Goal: Information Seeking & Learning: Learn about a topic

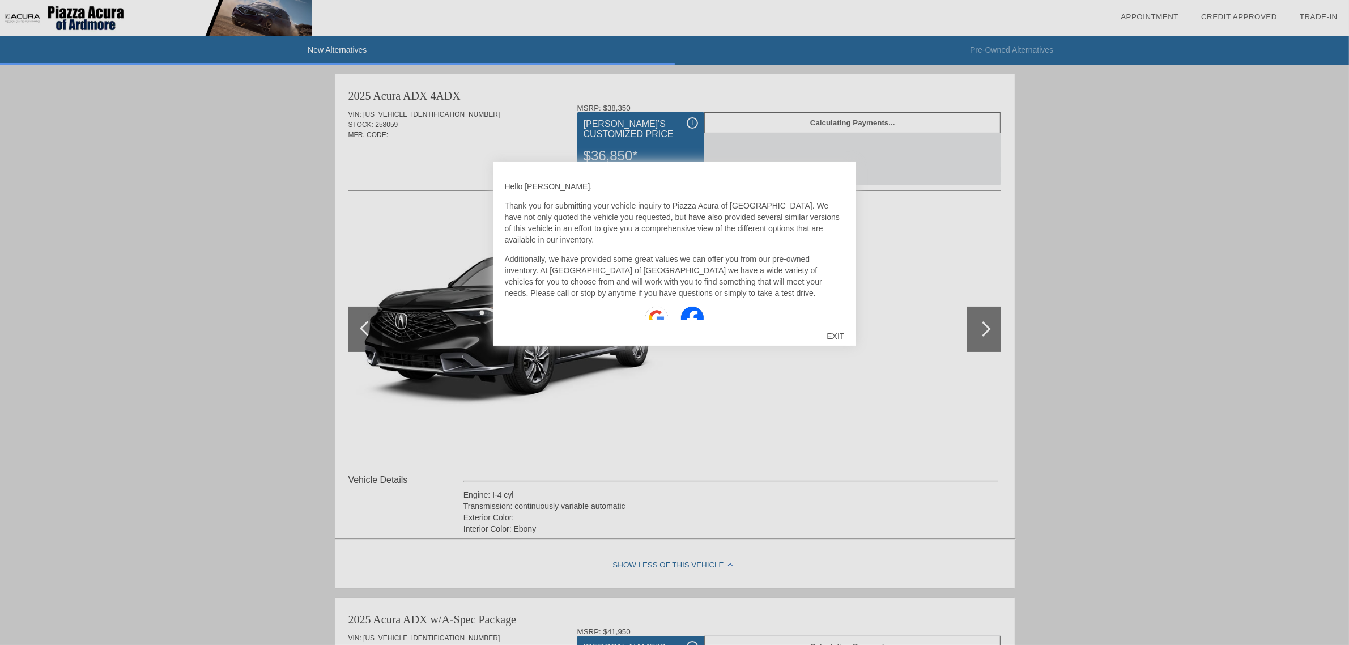
click at [836, 336] on div "EXIT" at bounding box center [835, 336] width 40 height 34
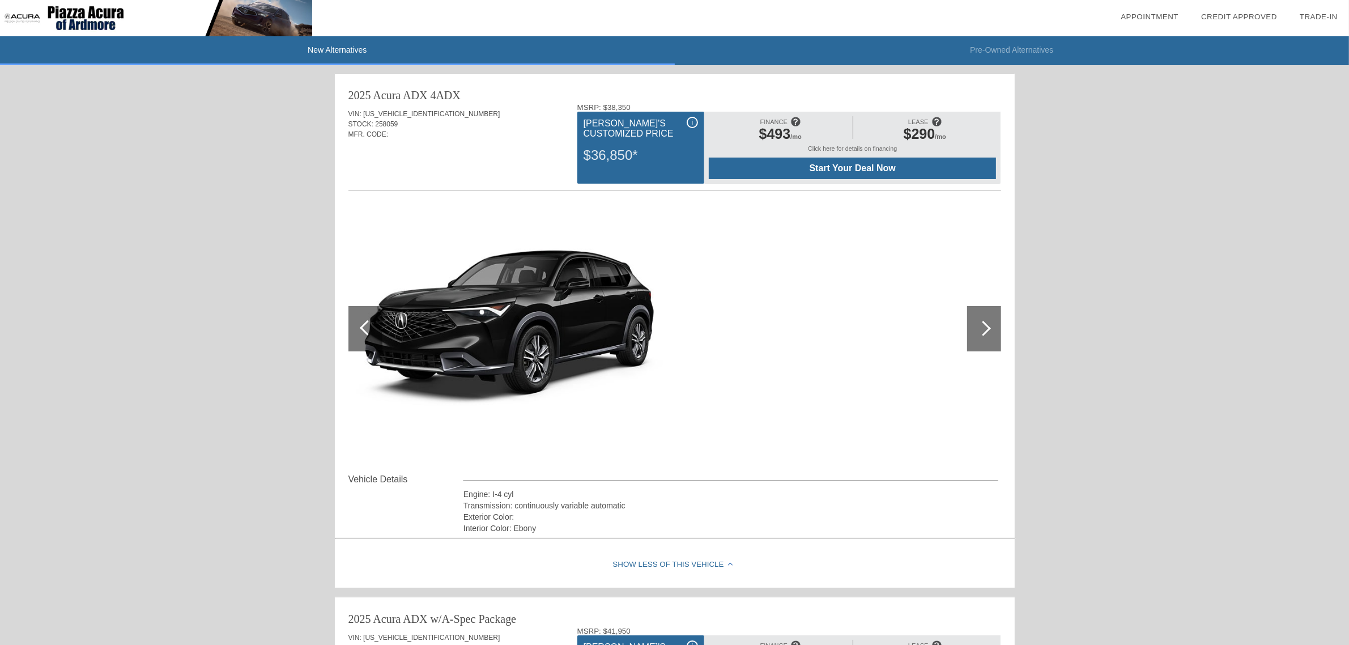
click at [938, 120] on span at bounding box center [936, 121] width 10 height 19
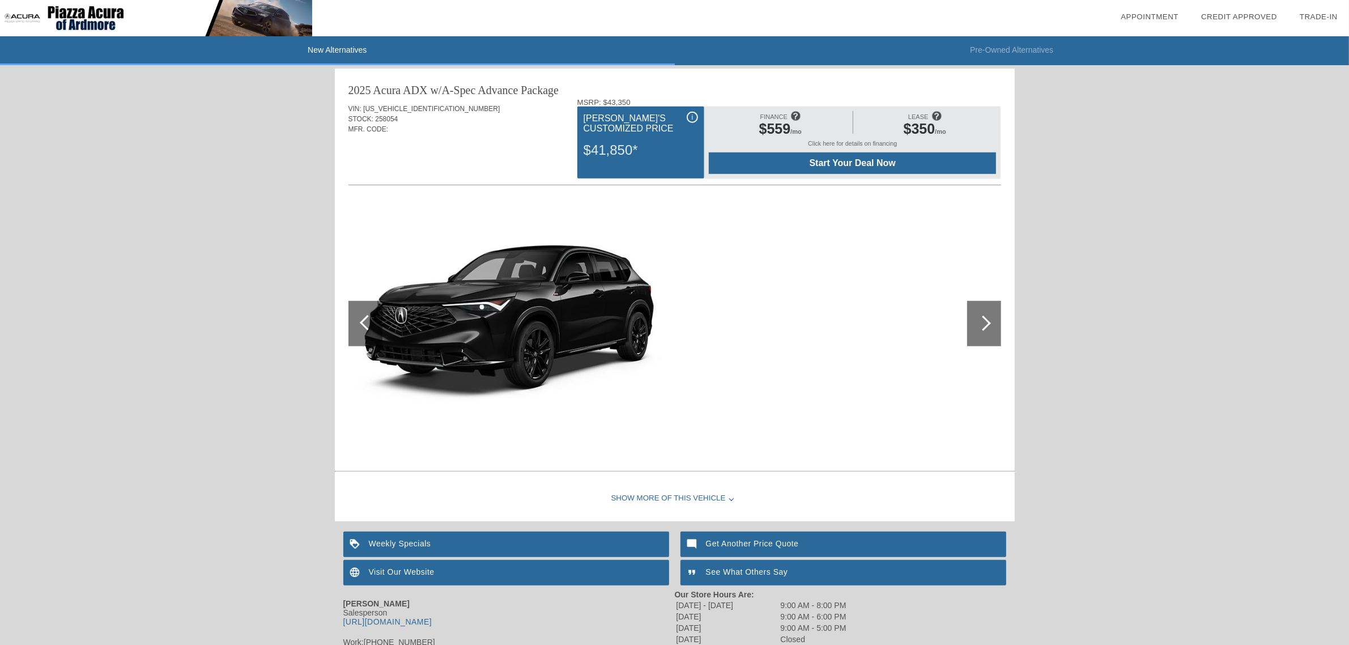
scroll to position [1060, 0]
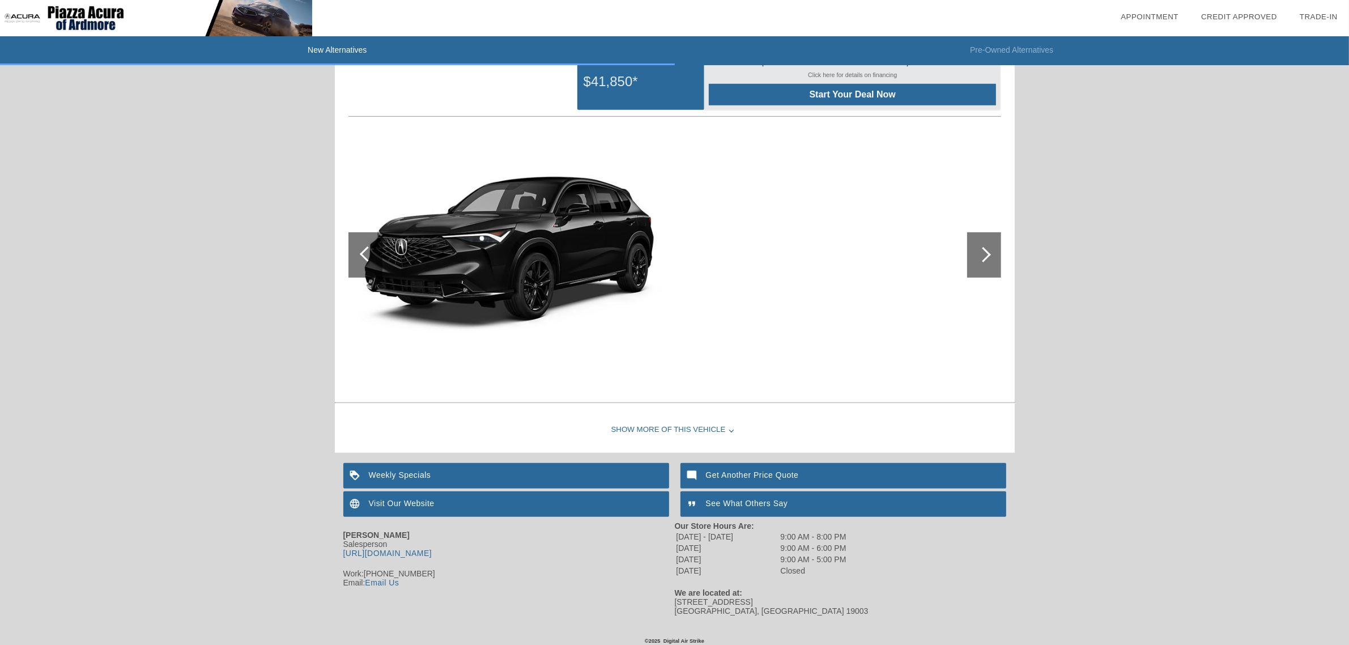
click at [375, 473] on div "Weekly Specials" at bounding box center [506, 475] width 326 height 25
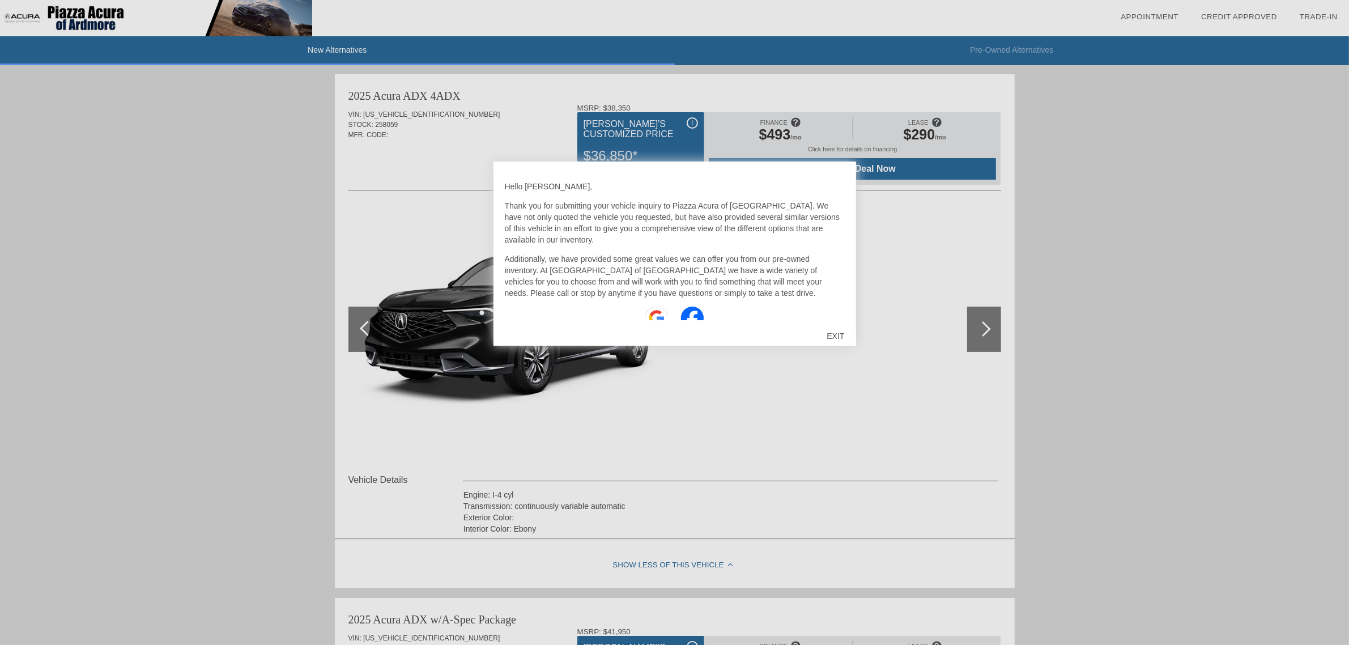
click at [844, 335] on div "EXIT" at bounding box center [835, 336] width 40 height 34
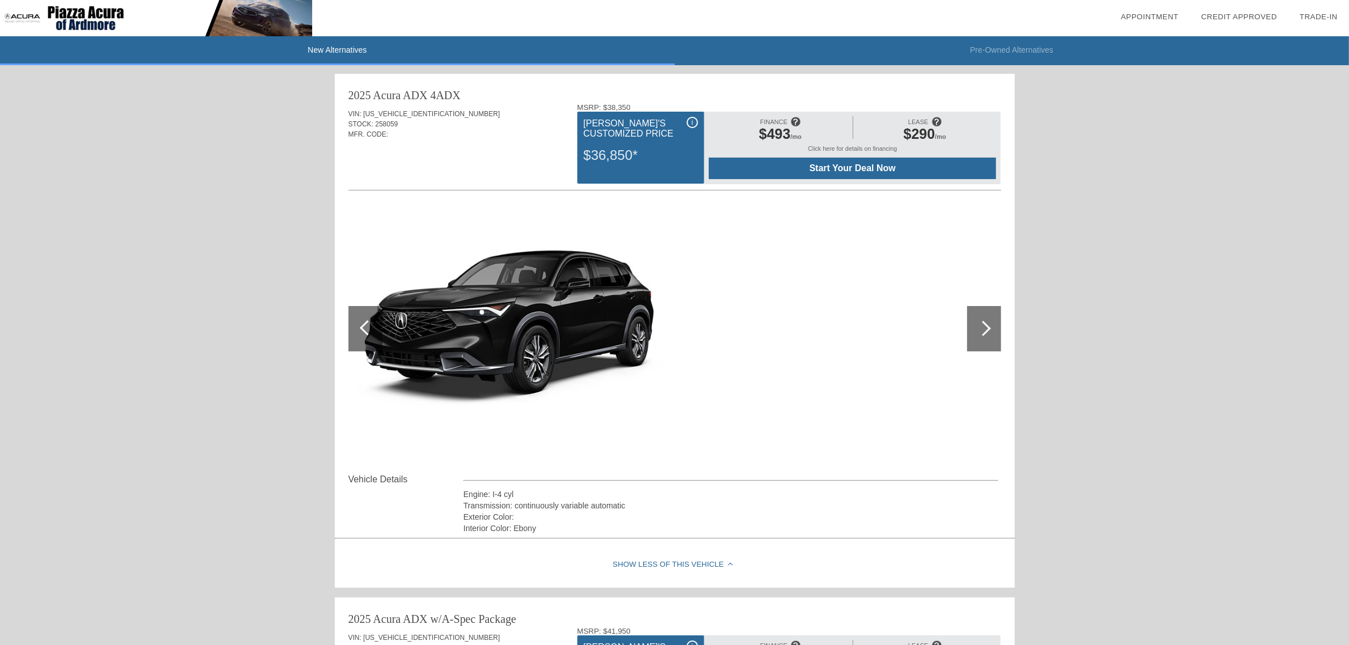
click at [936, 120] on span at bounding box center [936, 121] width 10 height 19
